Goal: Transaction & Acquisition: Purchase product/service

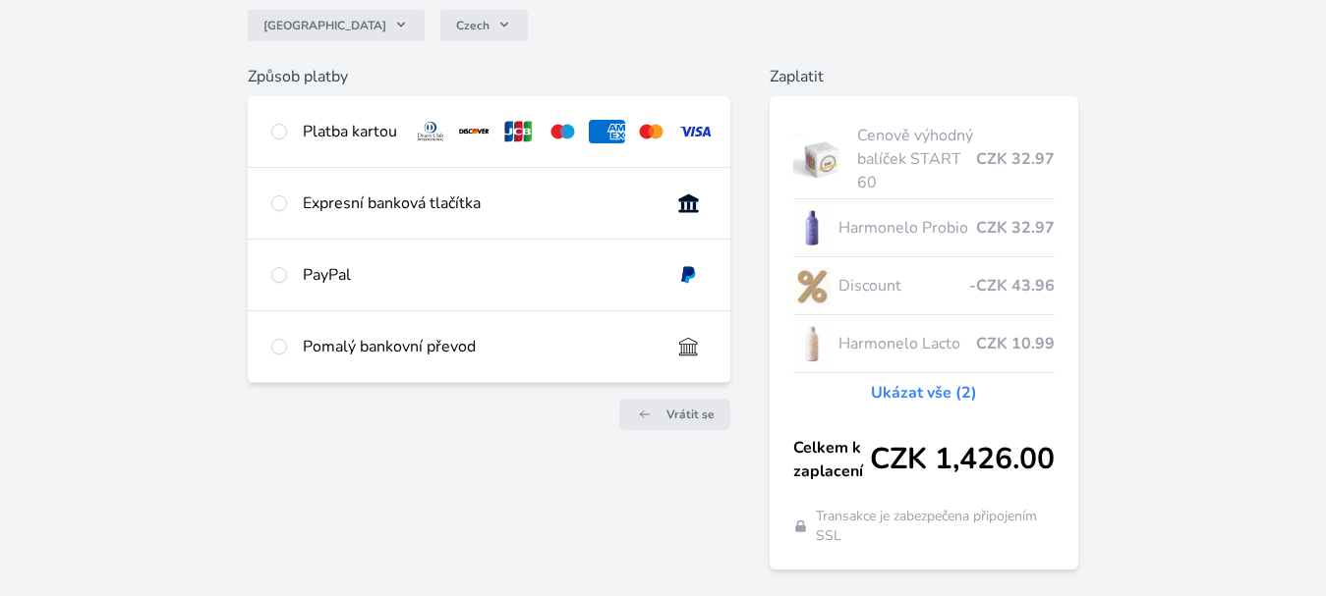
scroll to position [197, 0]
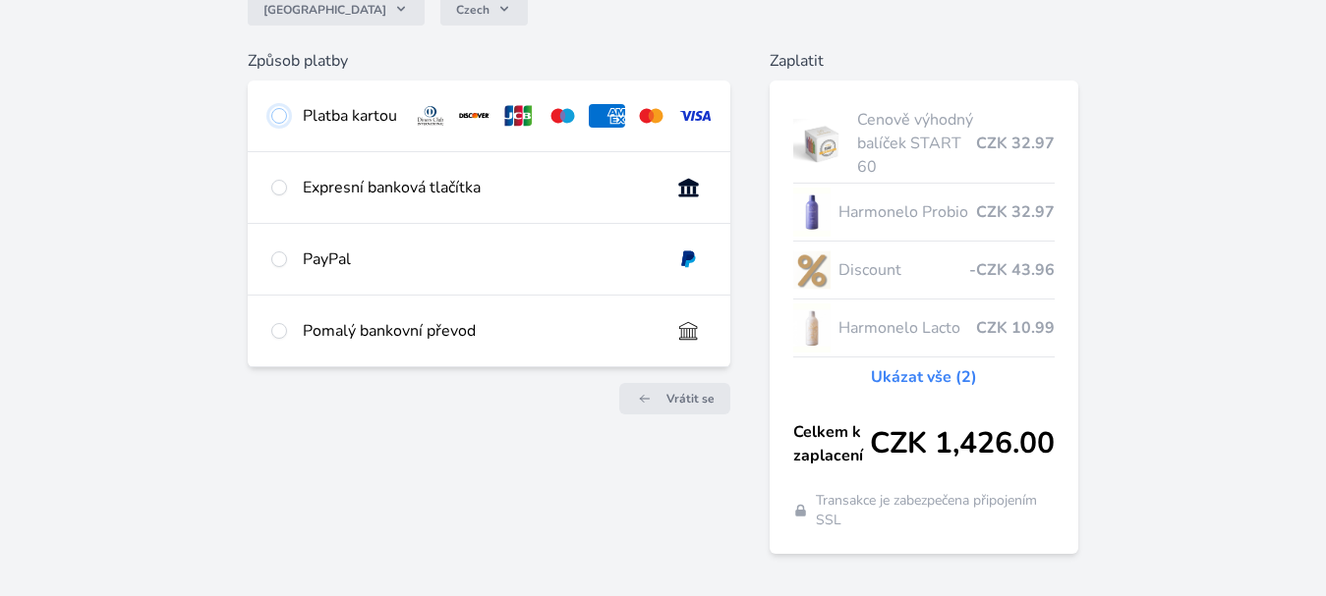
click at [275, 115] on input "radio" at bounding box center [279, 116] width 16 height 16
radio input "true"
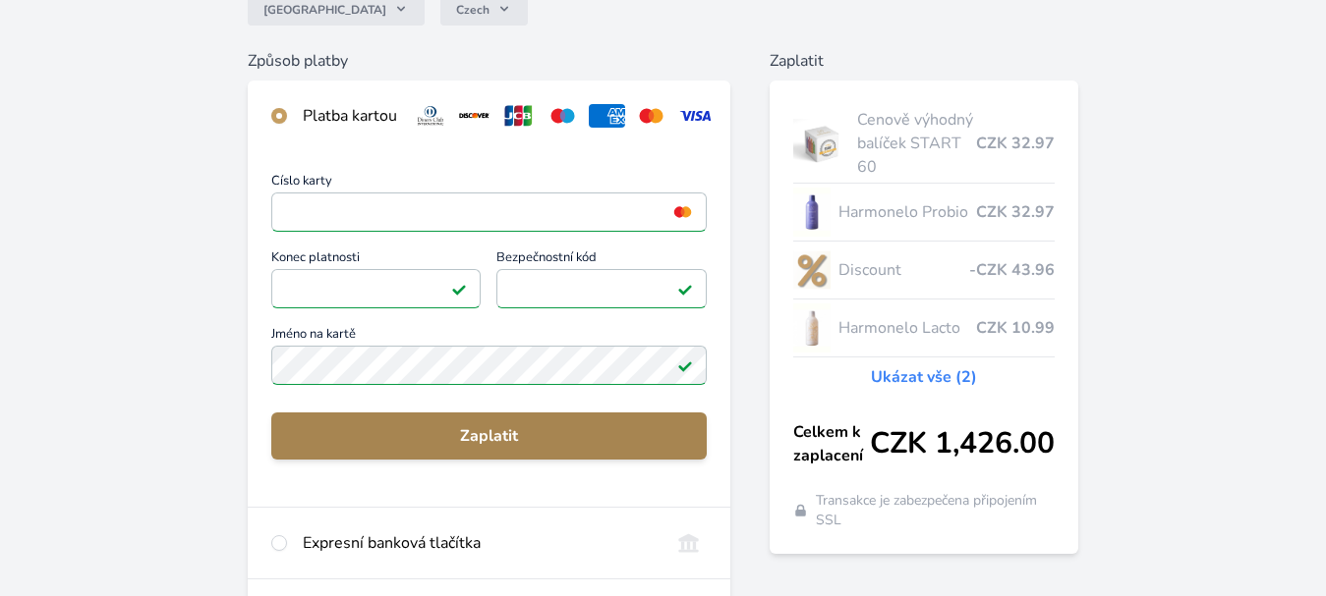
click at [307, 448] on span "Zaplatit" at bounding box center [489, 436] width 405 height 24
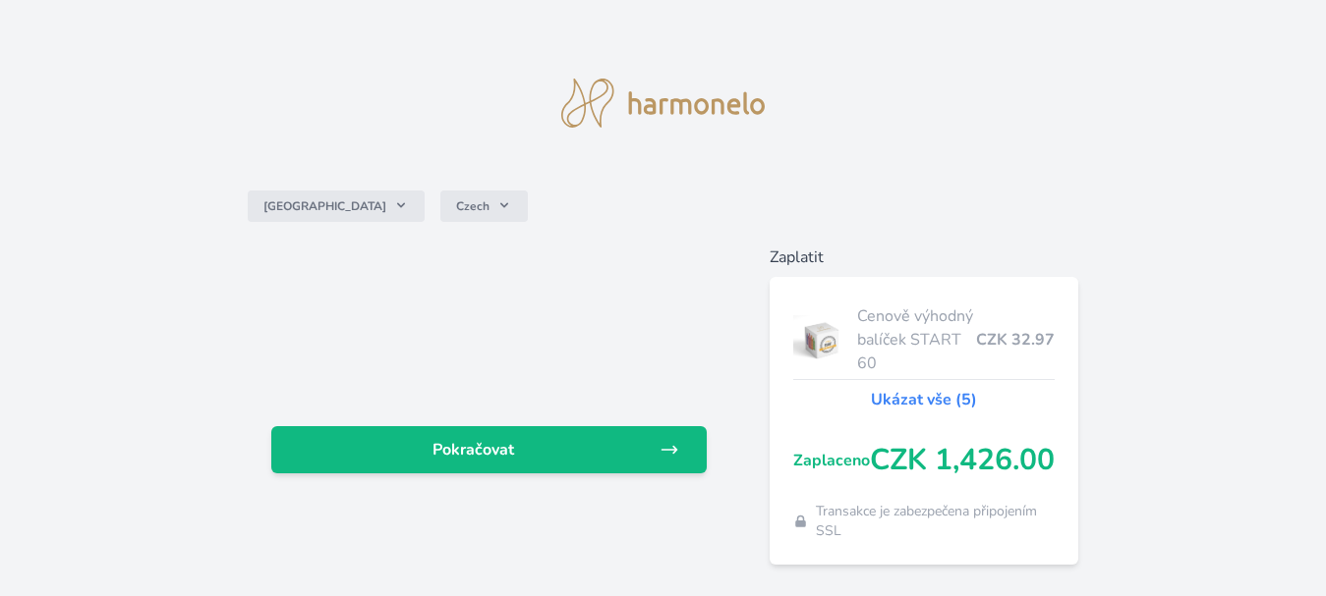
scroll to position [55, 0]
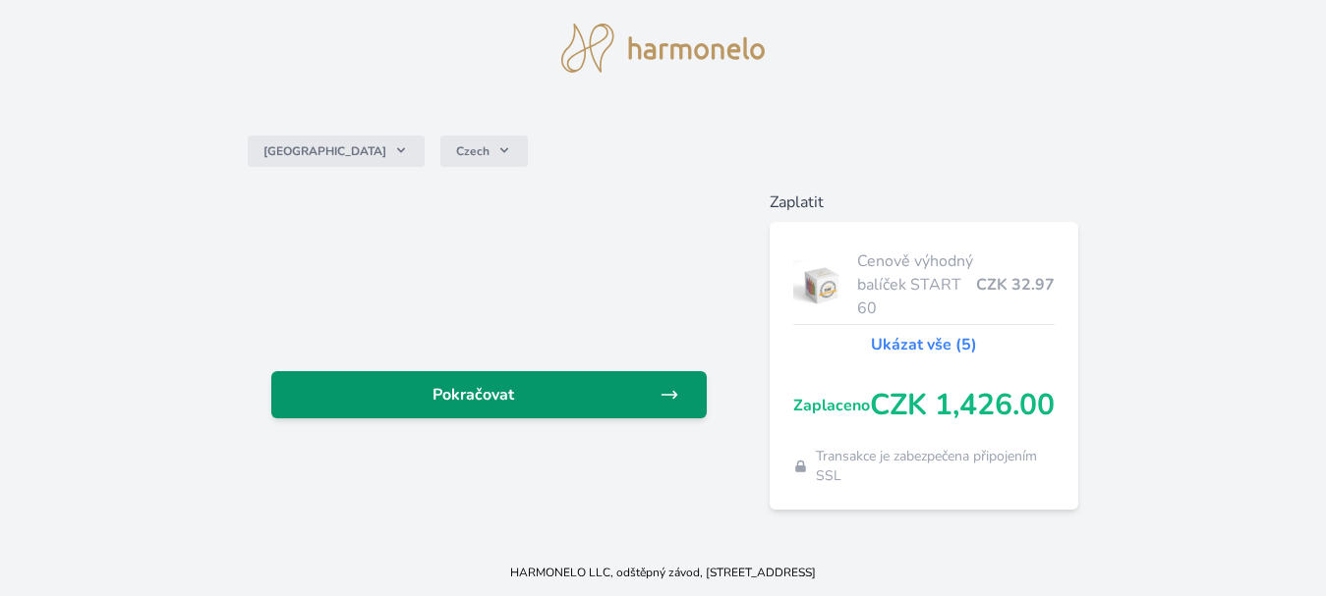
click at [373, 413] on link "Pokračovat" at bounding box center [489, 394] width 436 height 47
